Goal: Information Seeking & Learning: Obtain resource

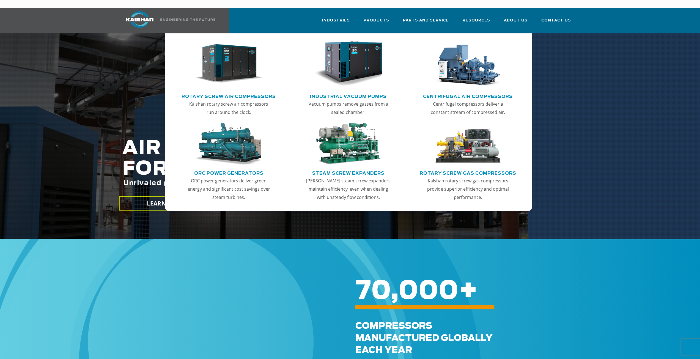
click at [223, 56] on img "Main menu" at bounding box center [229, 64] width 68 height 46
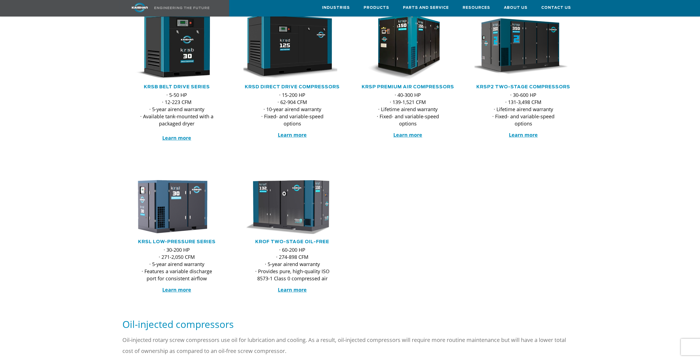
scroll to position [110, 0]
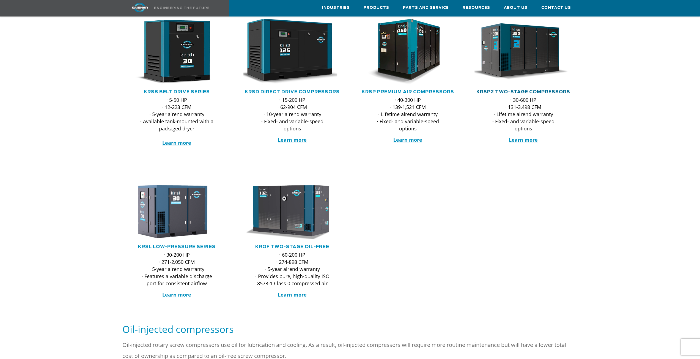
click at [507, 90] on link "KRSP2 Two-Stage Compressors" at bounding box center [523, 92] width 94 height 4
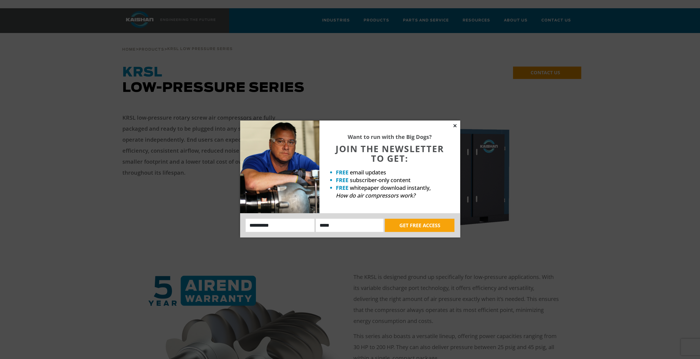
click at [455, 125] on icon at bounding box center [454, 125] width 3 height 3
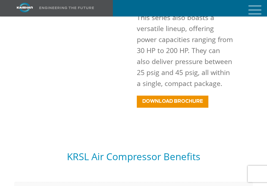
scroll to position [495, 0]
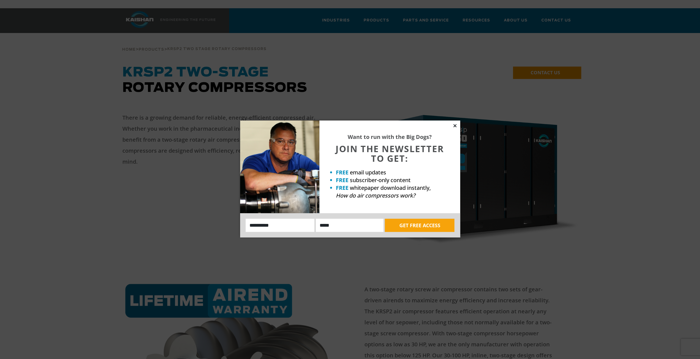
click at [455, 125] on icon at bounding box center [454, 125] width 3 height 3
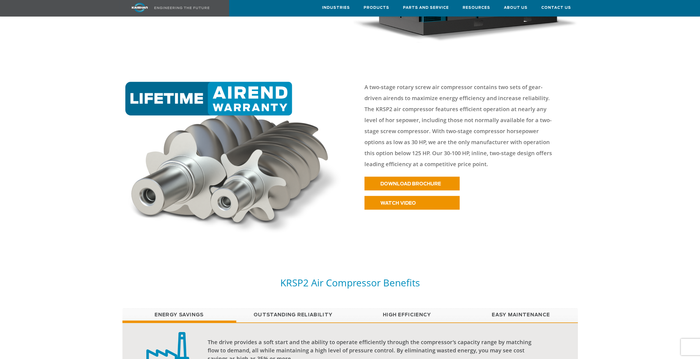
scroll to position [330, 0]
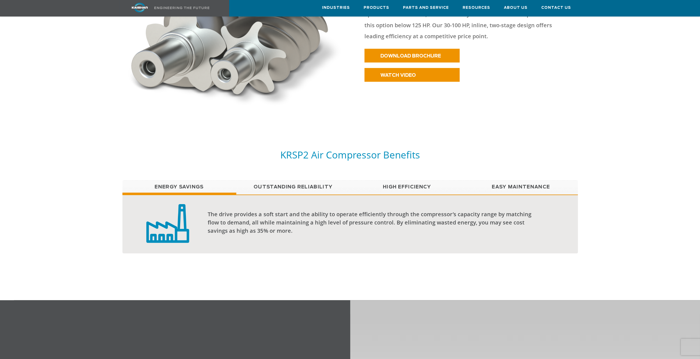
click at [296, 180] on link "Outstanding Reliability" at bounding box center [293, 187] width 114 height 14
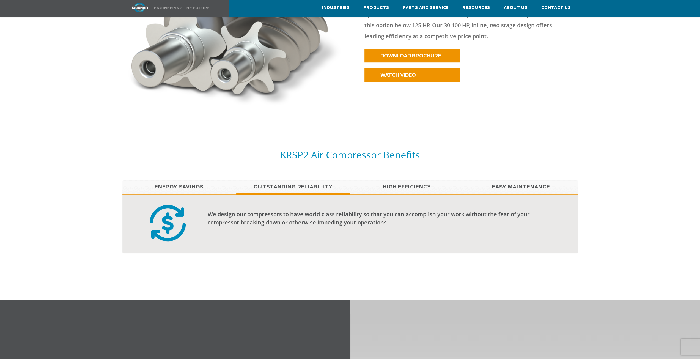
click at [403, 180] on link "High Efficiency" at bounding box center [407, 187] width 114 height 14
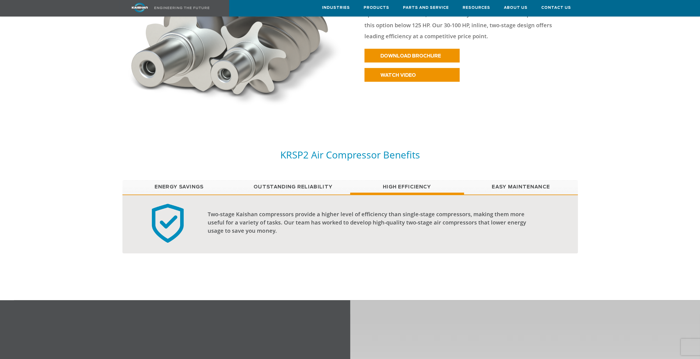
click at [505, 180] on link "Easy Maintenance" at bounding box center [521, 187] width 114 height 14
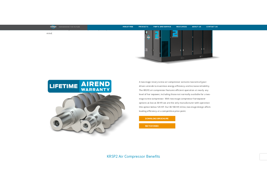
scroll to position [220, 0]
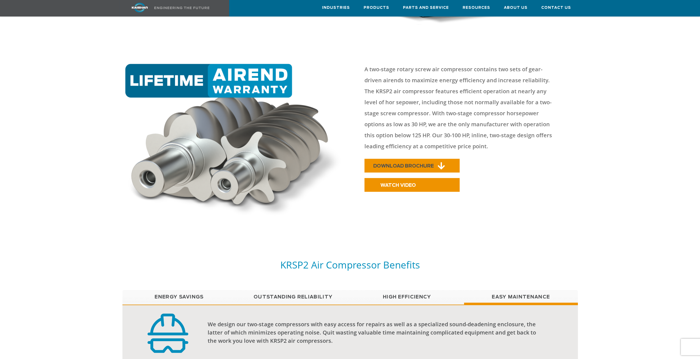
click at [401, 164] on span "DOWNLOAD BROCHURE" at bounding box center [403, 166] width 61 height 5
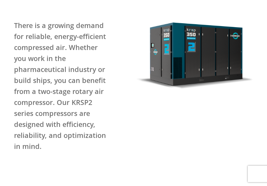
scroll to position [0, 0]
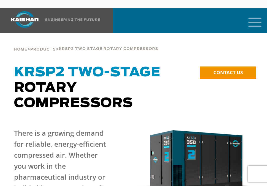
click at [263, 11] on div "Industries Aerospace Agriculture Amusement Parks Aquaculture Automotive Aviatio…" at bounding box center [133, 20] width 267 height 25
click at [253, 13] on icon "mobile menu" at bounding box center [255, 21] width 18 height 17
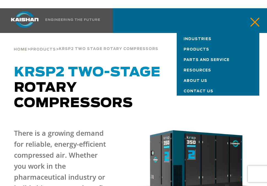
click at [133, 15] on div "Industries Aerospace Agriculture Amusement Parks Aquaculture Automotive Aviatio…" at bounding box center [131, 20] width 255 height 25
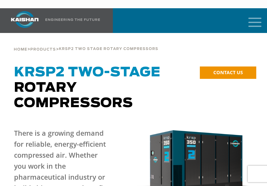
click at [251, 15] on icon "mobile menu" at bounding box center [255, 21] width 18 height 17
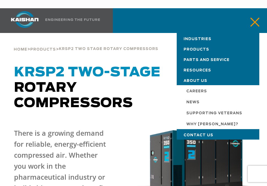
click at [191, 79] on span "About Us" at bounding box center [195, 81] width 24 height 4
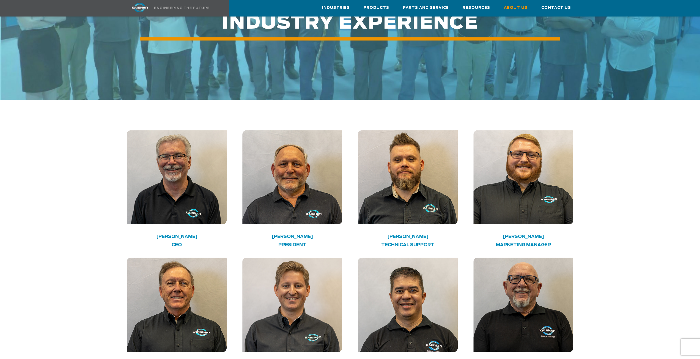
scroll to position [743, 0]
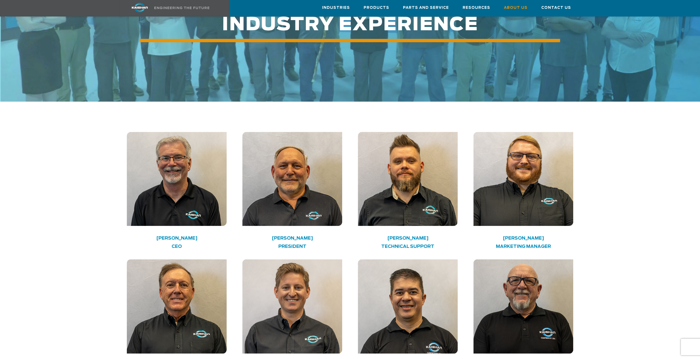
click at [181, 186] on h4 "[PERSON_NAME]" at bounding box center [177, 238] width 80 height 3
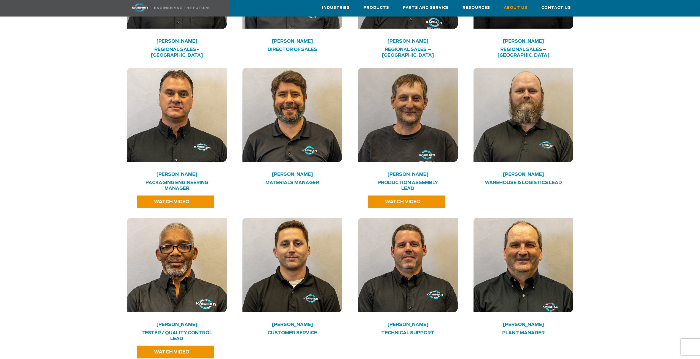
scroll to position [1073, 0]
